Goal: Information Seeking & Learning: Understand process/instructions

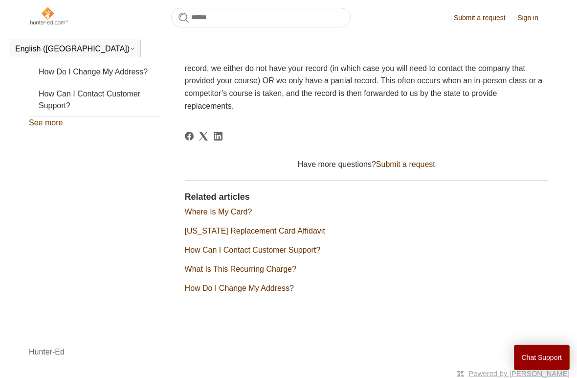
scroll to position [352, 0]
click at [230, 208] on link "Where Is My Card?" at bounding box center [219, 212] width 68 height 8
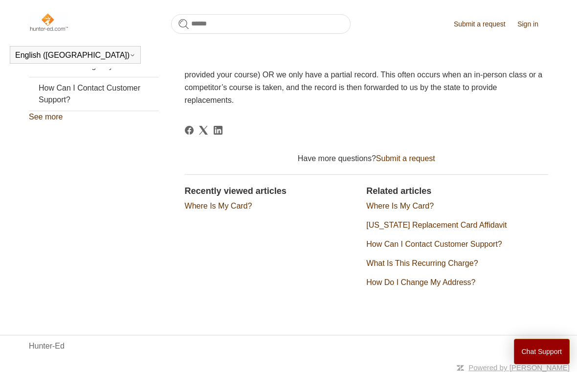
scroll to position [352, 0]
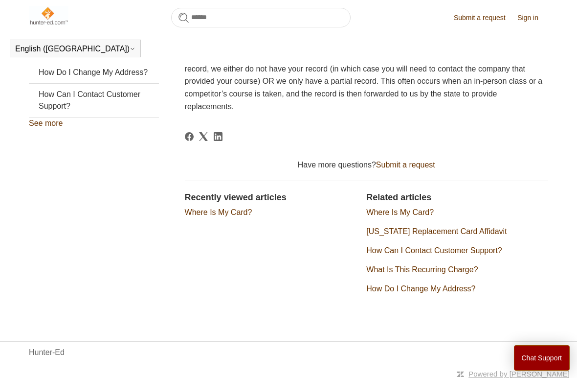
click at [484, 227] on link "Pennsylvania Replacement Card Affidavit" at bounding box center [437, 231] width 140 height 8
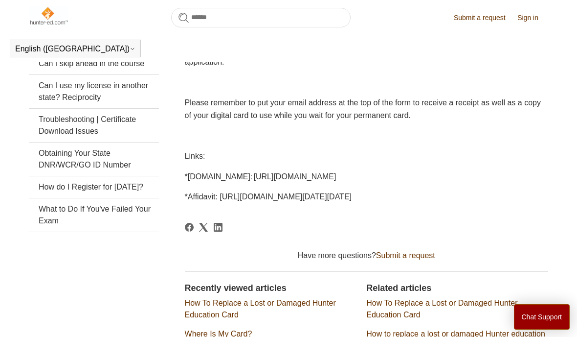
scroll to position [227, 0]
click at [320, 181] on span "*PA.GOV: http://www.pgc.pa.gov/HuntTrap/Hunter-TrapperEducation/Pages/default.a…" at bounding box center [261, 177] width 152 height 8
click at [334, 173] on span "*PA.GOV: http://www.pgc.pa.gov/HuntTrap/Hunter-TrapperEducation/Pages/default.a…" at bounding box center [261, 177] width 152 height 8
click at [324, 177] on span "*PA.GOV: http://www.pgc.pa.gov/HuntTrap/Hunter-TrapperEducation/Pages/default.a…" at bounding box center [261, 177] width 152 height 8
click at [327, 204] on p "*Affidavit: https://www.pgc.pa.gov/HuntTrap/Hunter-TrapperEducation/Documents/R…" at bounding box center [367, 197] width 364 height 13
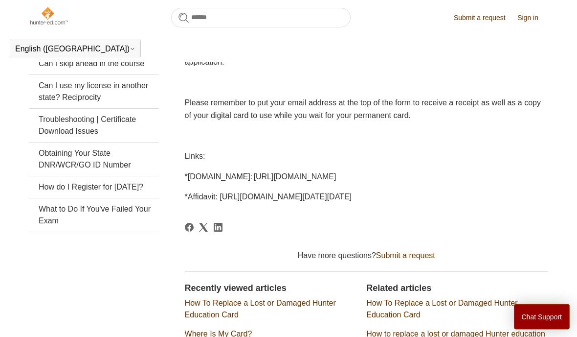
click at [371, 236] on article "Pennsylvania Replacement Card Affidavit Deborah Fagan 1 year ago Follow Not yet…" at bounding box center [367, 186] width 364 height 481
click at [352, 201] on span "*Affidavit: https://www.pgc.pa.gov/HuntTrap/Hunter-TrapperEducation/Documents/R…" at bounding box center [268, 197] width 167 height 8
click at [460, 204] on p "*Affidavit: https://www.pgc.pa.gov/HuntTrap/Hunter-TrapperEducation/Documents/R…" at bounding box center [367, 197] width 364 height 13
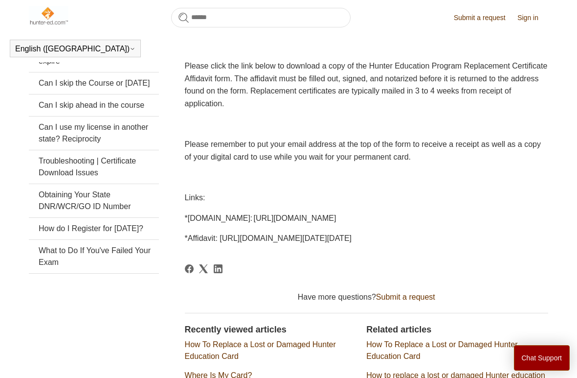
scroll to position [248, 0]
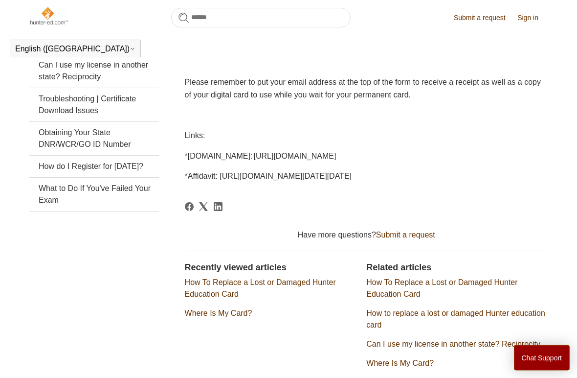
click at [190, 211] on icon "Share this page on Facebook" at bounding box center [189, 207] width 9 height 9
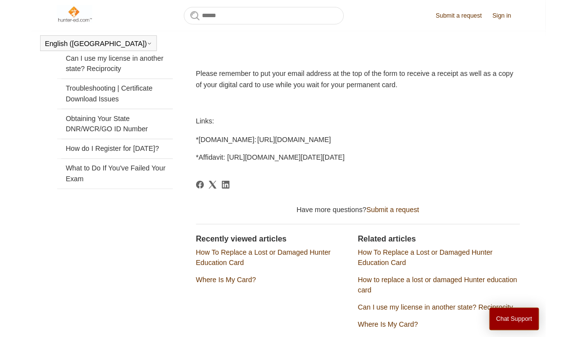
scroll to position [289, 0]
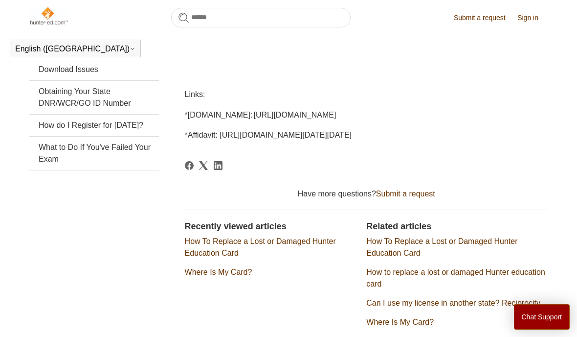
click at [223, 170] on icon "Share this page on LinkedIn" at bounding box center [218, 165] width 9 height 9
click at [207, 170] on icon "Share this page on X Corp" at bounding box center [203, 165] width 9 height 9
